Goal: Check status: Check status

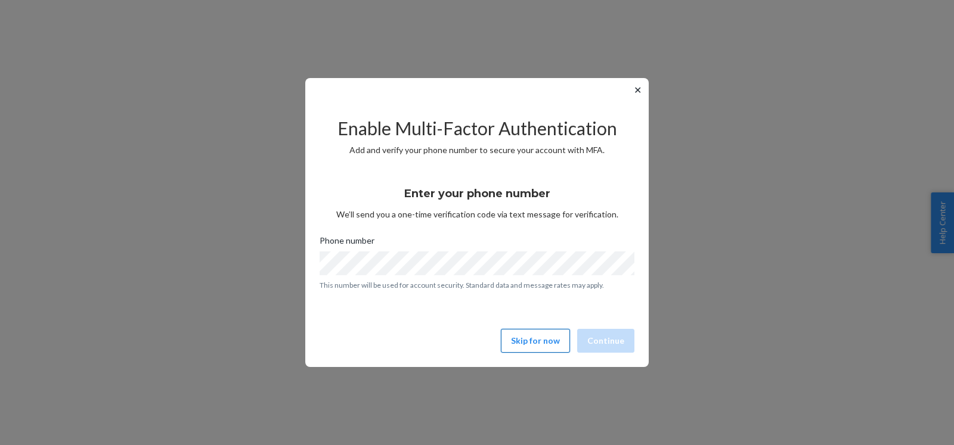
click at [542, 344] on button "Skip for now" at bounding box center [535, 341] width 69 height 24
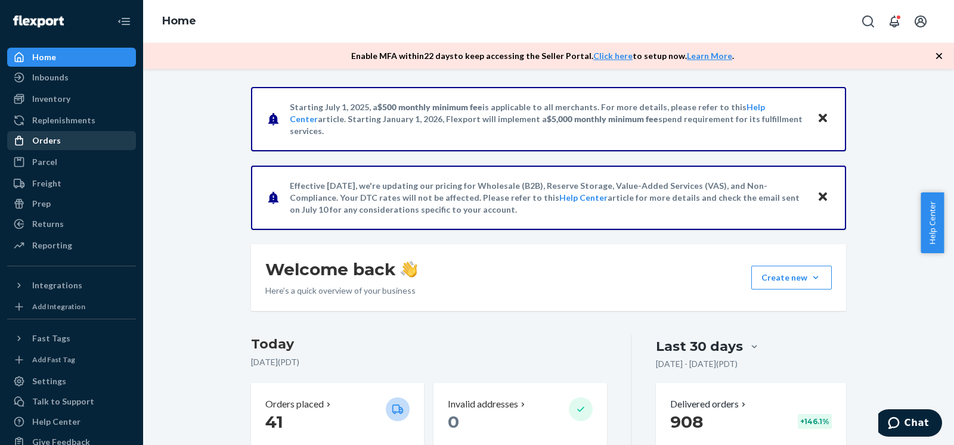
click at [76, 135] on div "Orders" at bounding box center [71, 140] width 126 height 17
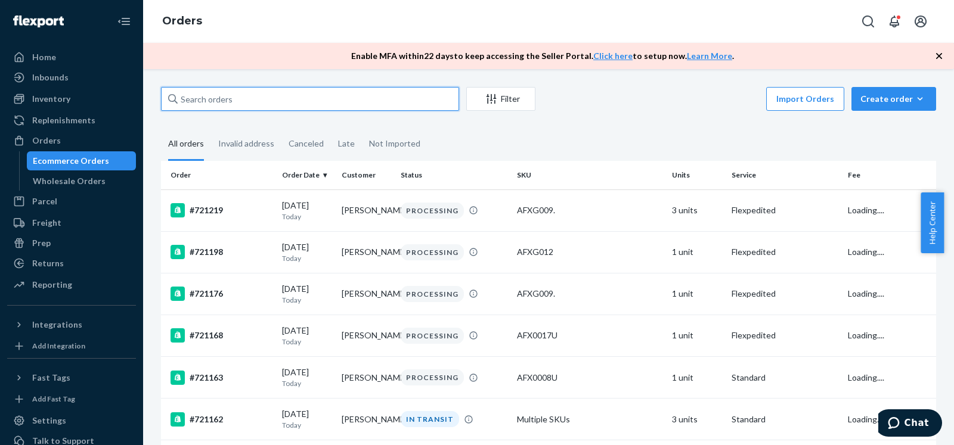
click at [296, 98] on input "text" at bounding box center [310, 99] width 298 height 24
paste input "715268"
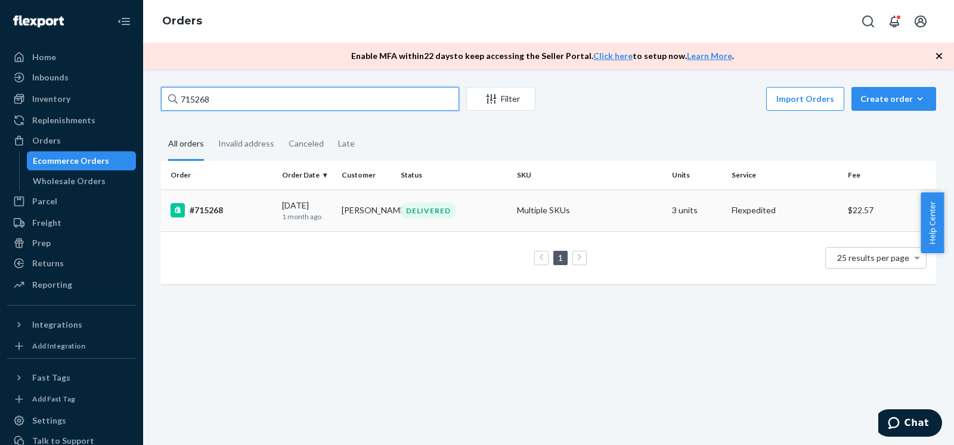
type input "715268"
click at [256, 211] on div "#715268" at bounding box center [221, 210] width 102 height 14
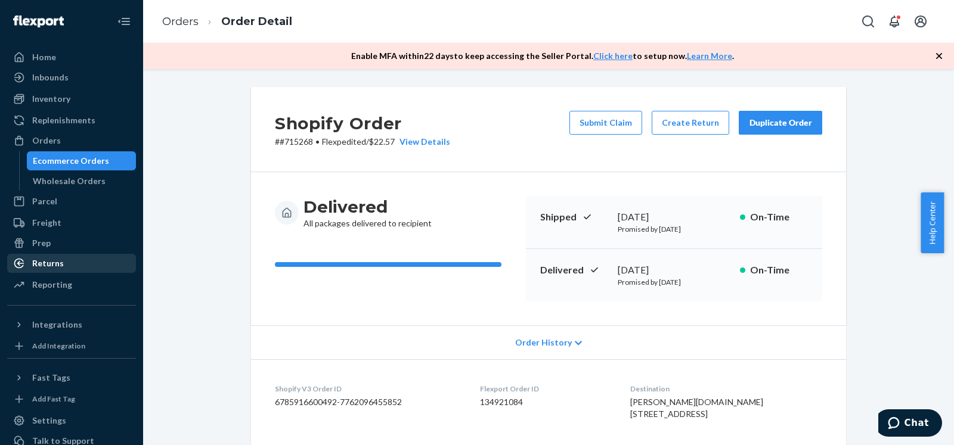
click at [55, 266] on div "Returns" at bounding box center [48, 263] width 32 height 12
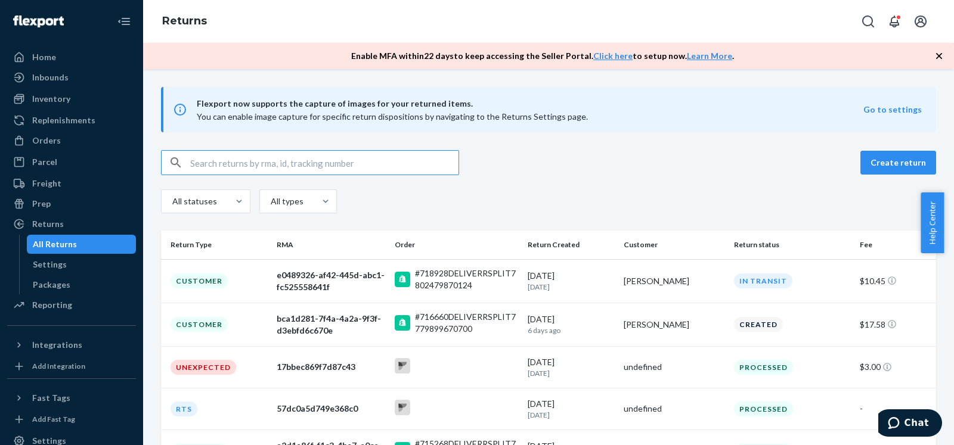
click at [330, 159] on input "text" at bounding box center [324, 163] width 268 height 24
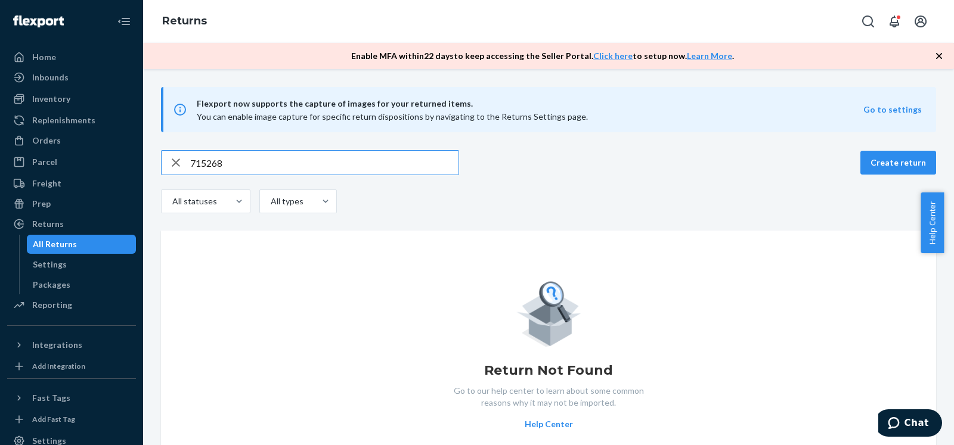
drag, startPoint x: 313, startPoint y: 160, endPoint x: 170, endPoint y: 148, distance: 144.1
click at [190, 151] on input "715268" at bounding box center [324, 163] width 268 height 24
type input "nila"
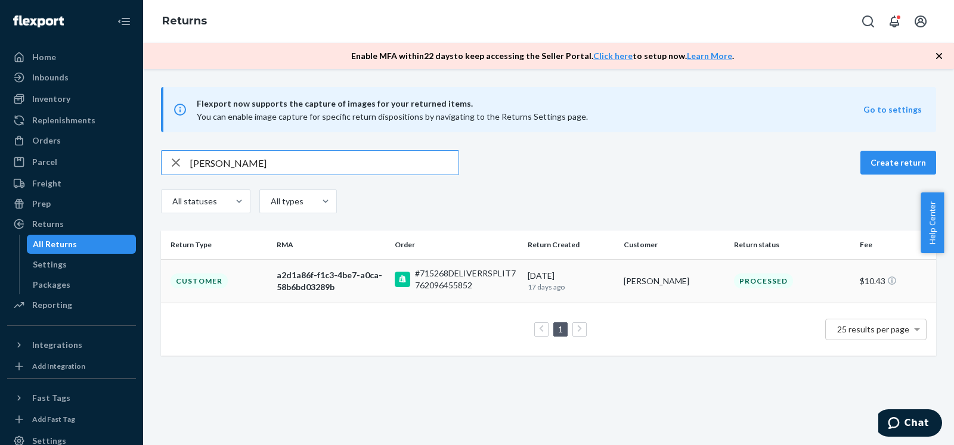
click at [368, 297] on td "a2d1a86f-f1c3-4be7-a0ca-58b6bd03289b" at bounding box center [331, 281] width 118 height 44
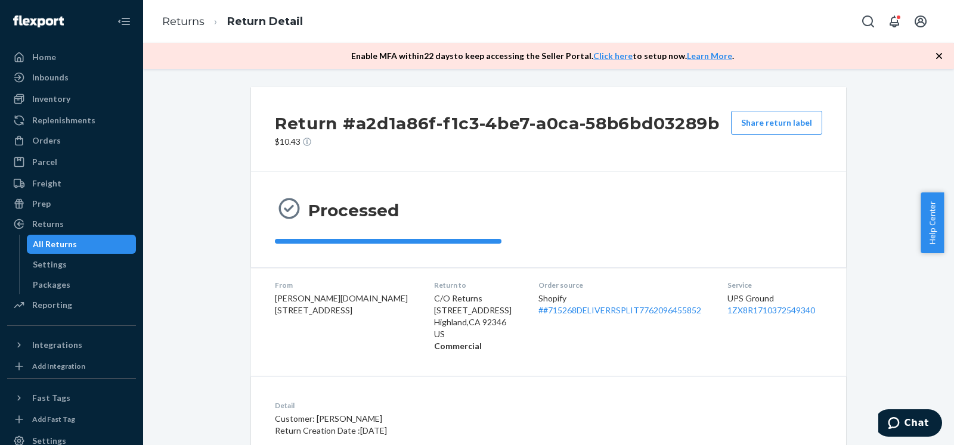
click at [864, 306] on div "Return #a2d1a86f-f1c3-4be7-a0ca-58b6bd03289b $10.43 Share return label Processe…" at bounding box center [548, 311] width 793 height 449
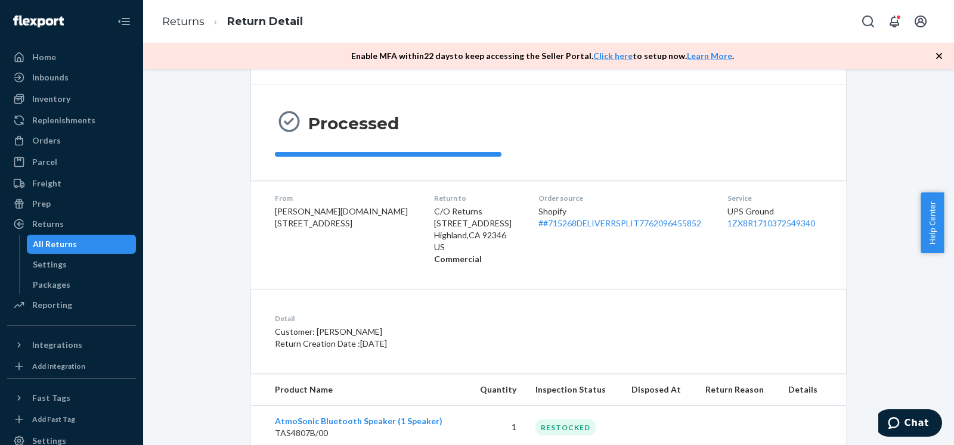
scroll to position [120, 0]
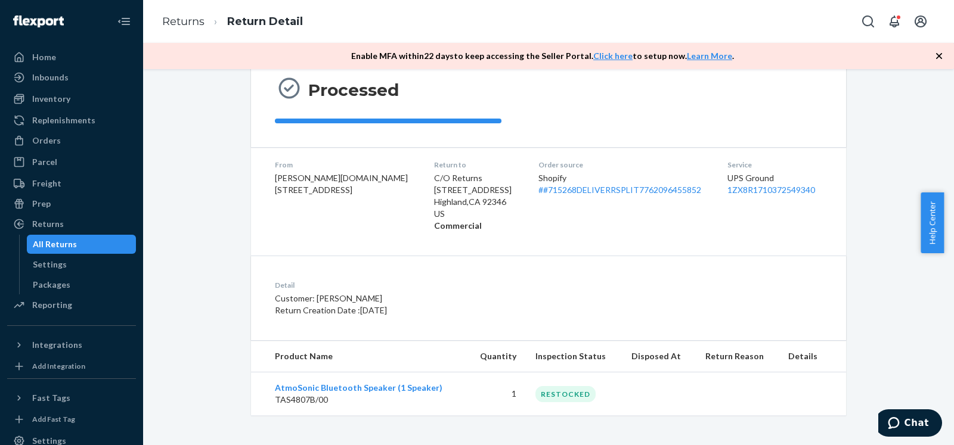
click at [858, 216] on div "Return #a2d1a86f-f1c3-4be7-a0ca-58b6bd03289b $10.43 Share return label Processe…" at bounding box center [548, 191] width 793 height 449
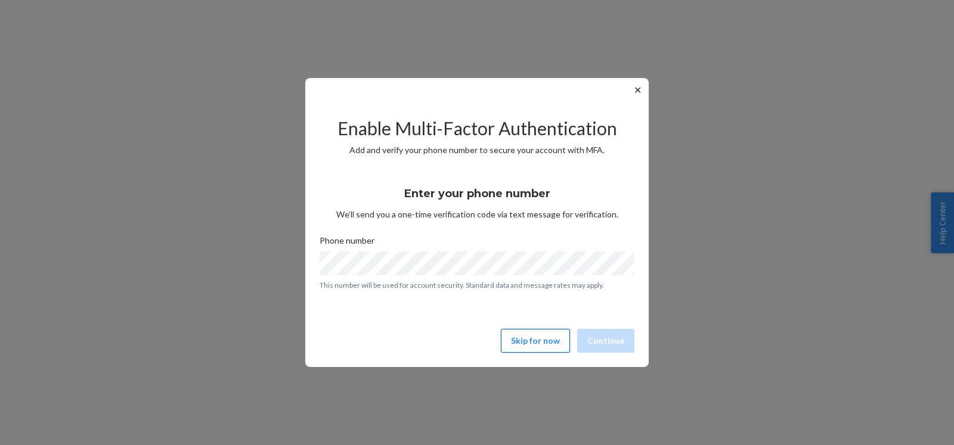
click at [564, 345] on button "Skip for now" at bounding box center [535, 341] width 69 height 24
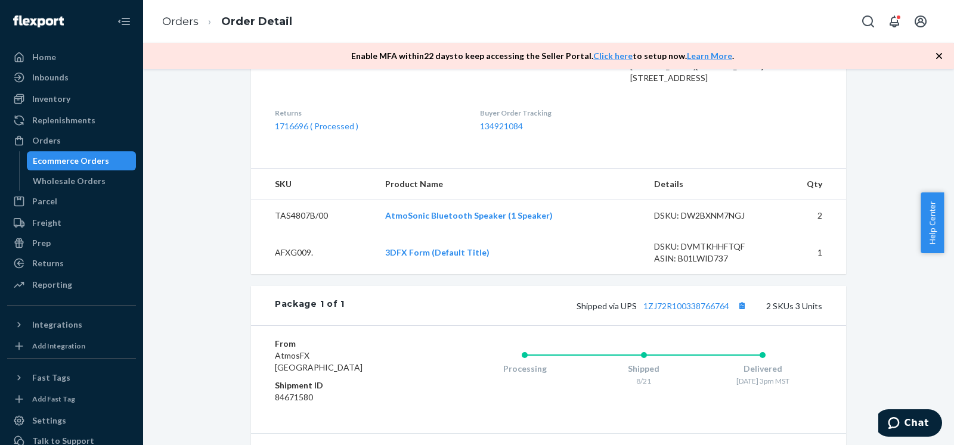
scroll to position [269, 0]
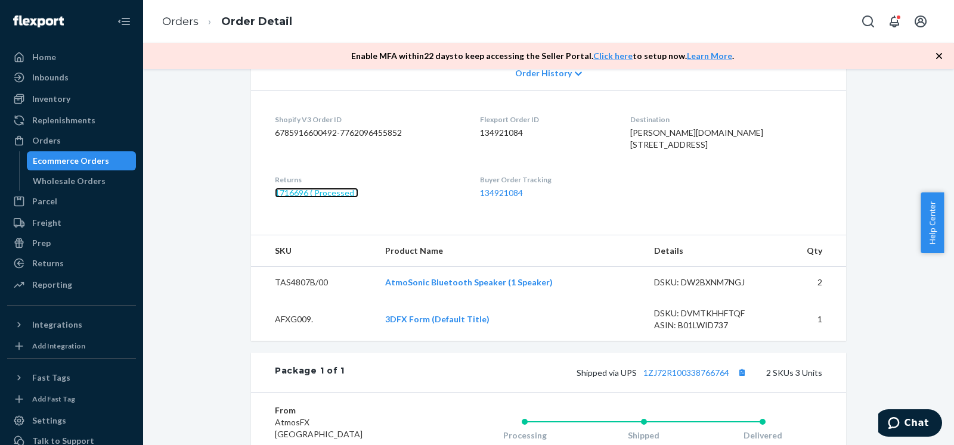
click at [298, 198] on link "1716696 ( Processed )" at bounding box center [316, 193] width 83 height 10
